Goal: Information Seeking & Learning: Learn about a topic

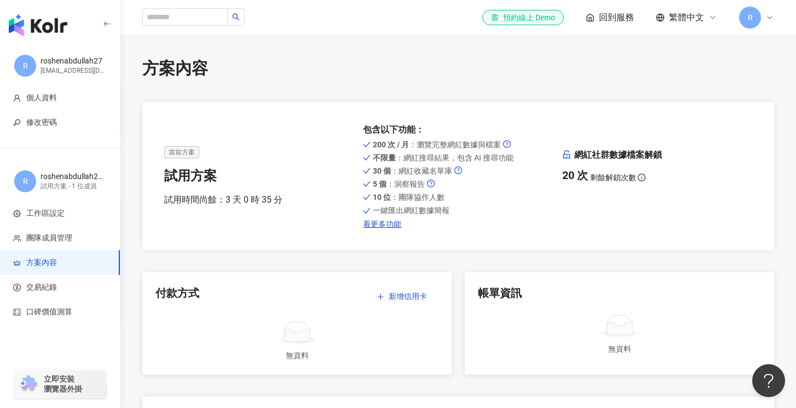
click at [39, 18] on img "button" at bounding box center [38, 25] width 59 height 22
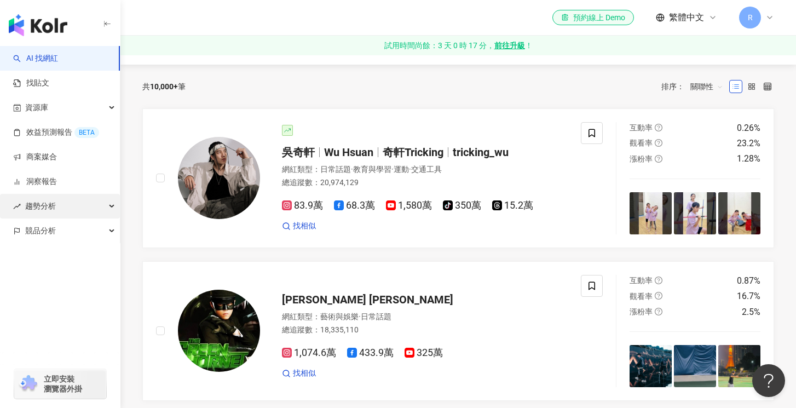
scroll to position [101, 0]
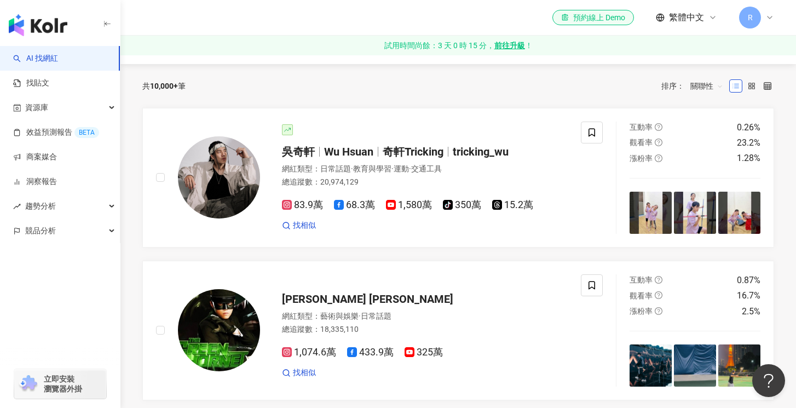
click at [161, 15] on div "el-icon-cs 預約線上 Demo 繁體中文 R" at bounding box center [458, 17] width 632 height 35
click at [292, 24] on div "el-icon-cs 預約線上 Demo 繁體中文 R" at bounding box center [458, 17] width 632 height 35
